Goal: Information Seeking & Learning: Learn about a topic

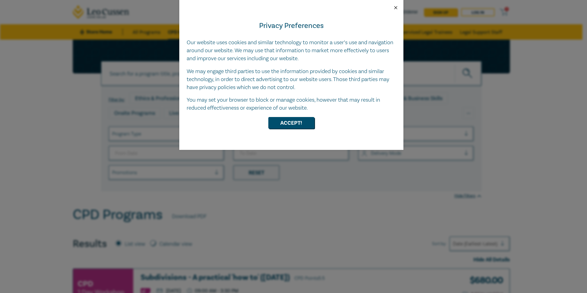
click at [396, 7] on button "Close" at bounding box center [396, 8] width 6 height 6
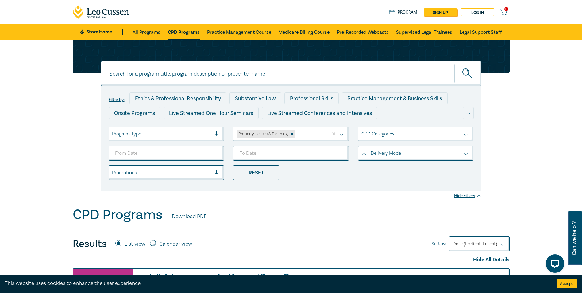
click at [179, 133] on div at bounding box center [162, 134] width 100 height 8
click at [283, 199] on div "Filter by: Ethics & Professional Responsibility Substantive Law Professional Sk…" at bounding box center [291, 123] width 582 height 167
click at [306, 135] on div at bounding box center [287, 134] width 100 height 8
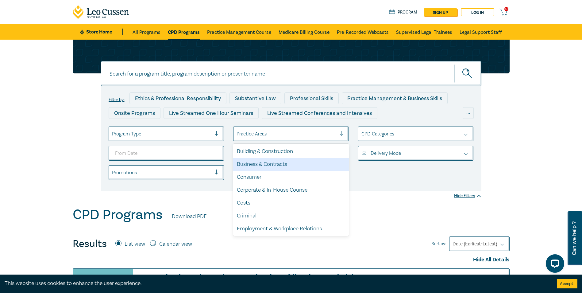
click at [303, 165] on div "Business & Contracts" at bounding box center [291, 164] width 116 height 13
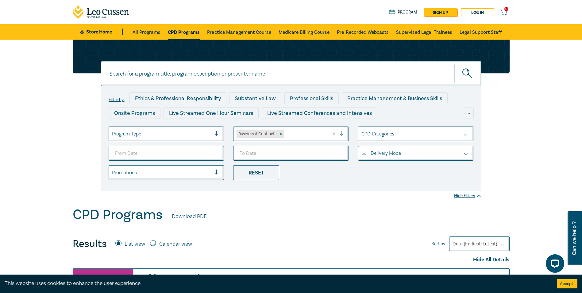
click at [341, 135] on div at bounding box center [343, 134] width 9 height 6
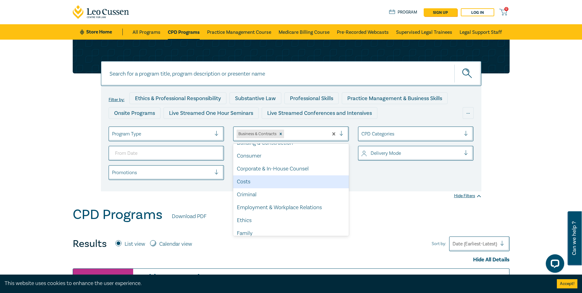
scroll to position [8, 0]
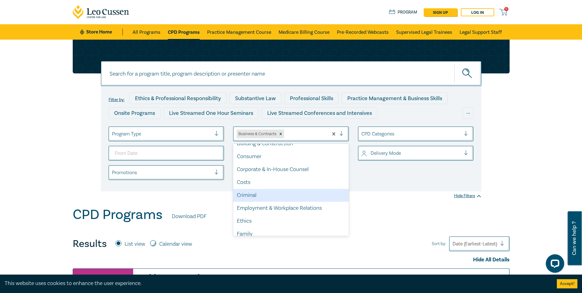
click at [298, 193] on div "Criminal" at bounding box center [291, 195] width 116 height 13
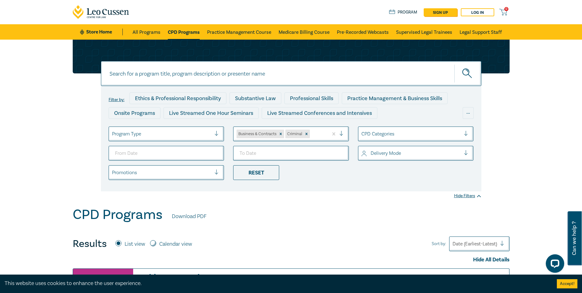
click at [344, 135] on div at bounding box center [343, 134] width 9 height 6
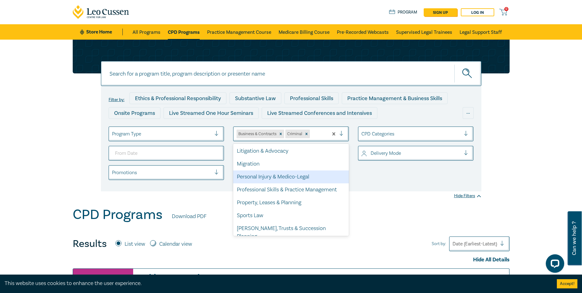
scroll to position [152, 0]
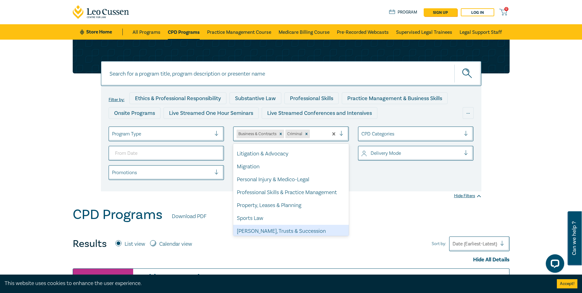
click at [283, 228] on div "[PERSON_NAME], Trusts & Succession Planning" at bounding box center [291, 235] width 116 height 21
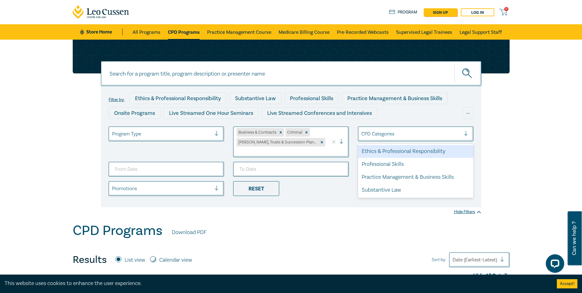
click at [388, 135] on div at bounding box center [411, 134] width 100 height 8
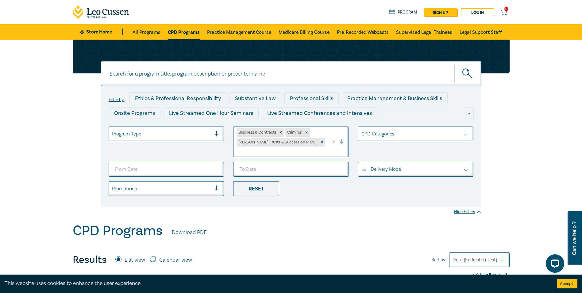
click at [187, 184] on div at bounding box center [162, 188] width 100 height 8
click at [178, 132] on div at bounding box center [162, 134] width 100 height 8
